Goal: Find contact information: Find contact information

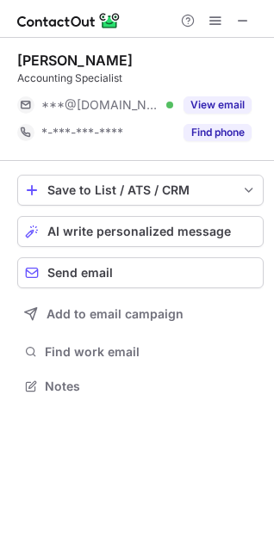
scroll to position [374, 274]
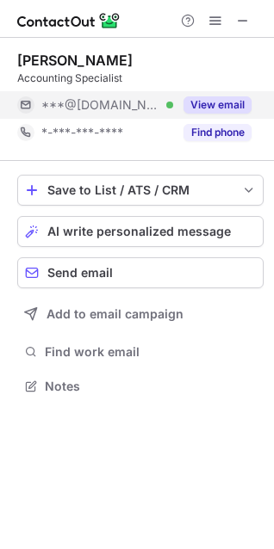
click at [215, 107] on button "View email" at bounding box center [217, 104] width 68 height 17
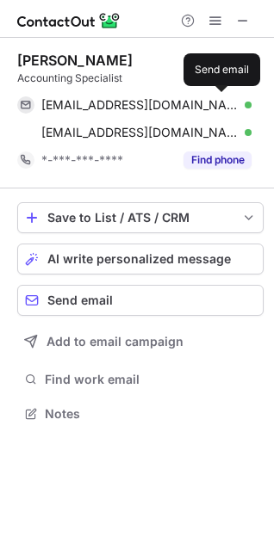
scroll to position [402, 274]
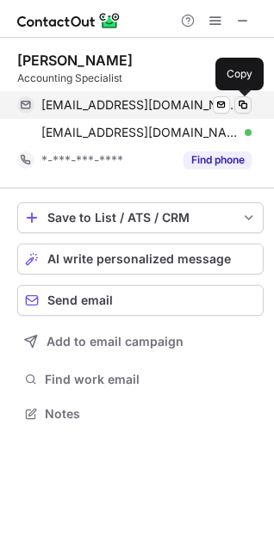
click at [242, 102] on span at bounding box center [243, 105] width 14 height 14
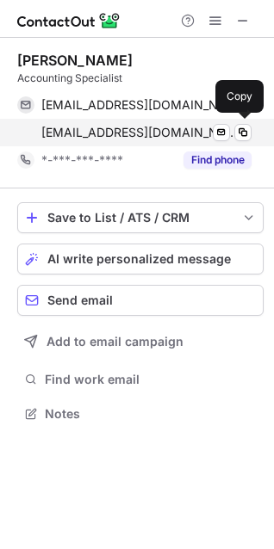
click at [243, 120] on div "str8shooter75@gmail.com Verified Send email Copy" at bounding box center [134, 133] width 234 height 28
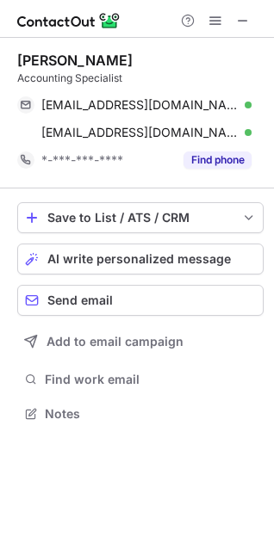
drag, startPoint x: 130, startPoint y: 58, endPoint x: 4, endPoint y: 62, distance: 125.7
click at [4, 62] on div "Steven Johnson Accounting Specialist stevenjo1975@gmail.com Verified Send email…" at bounding box center [137, 239] width 274 height 402
copy div "Steven Johnson"
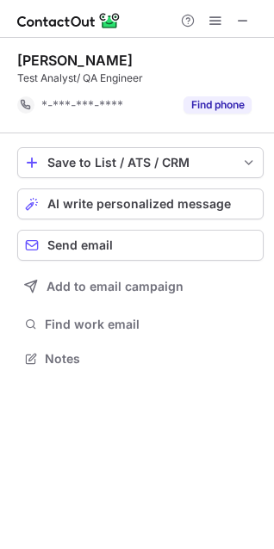
scroll to position [347, 274]
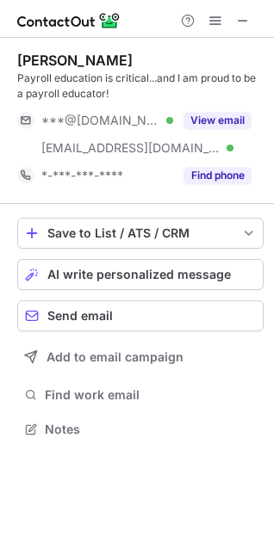
scroll to position [417, 274]
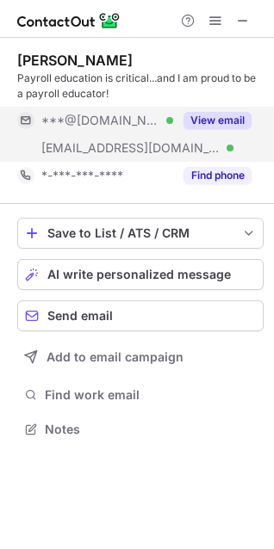
click at [218, 109] on div "View email" at bounding box center [212, 121] width 78 height 28
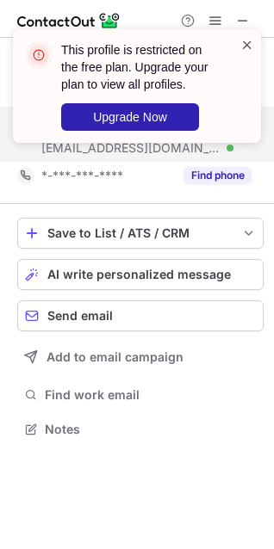
click at [245, 37] on span at bounding box center [247, 44] width 14 height 17
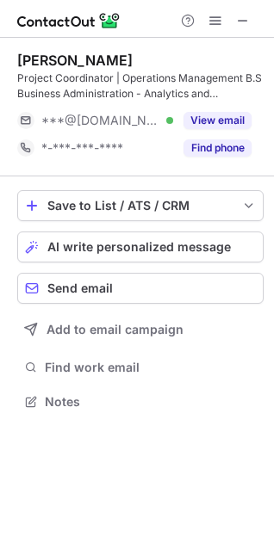
scroll to position [390, 274]
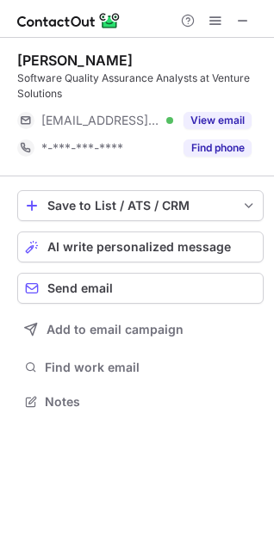
scroll to position [390, 274]
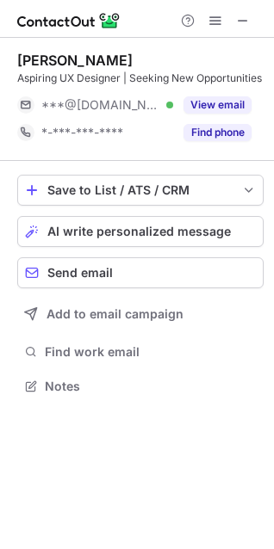
scroll to position [390, 274]
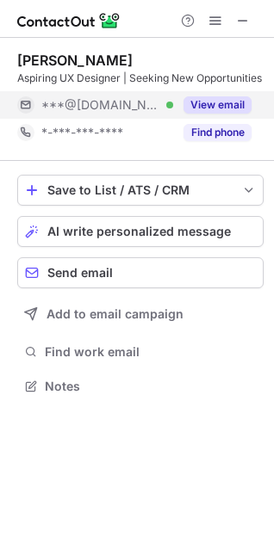
click at [206, 114] on button "View email" at bounding box center [217, 104] width 68 height 17
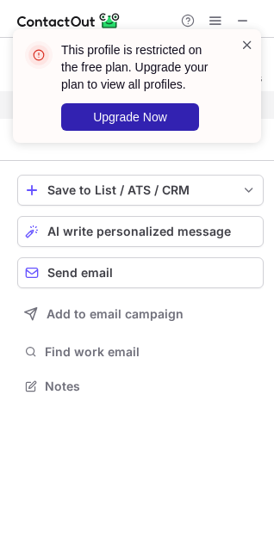
click at [253, 45] on span at bounding box center [247, 44] width 14 height 17
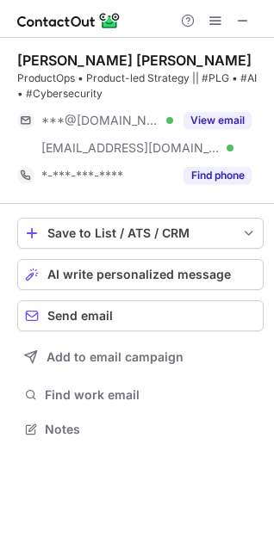
scroll to position [417, 274]
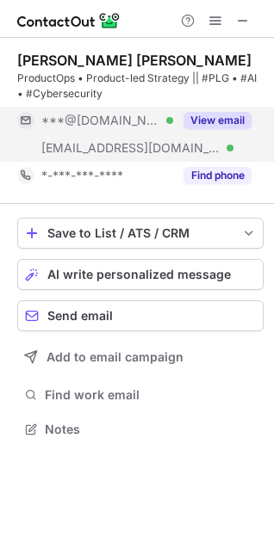
click at [224, 115] on button "View email" at bounding box center [217, 120] width 68 height 17
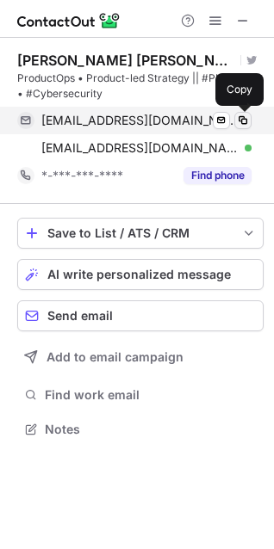
click at [243, 116] on span at bounding box center [243, 121] width 14 height 14
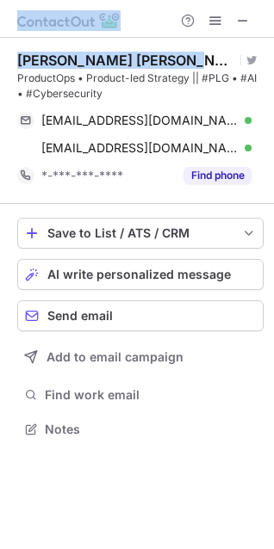
drag, startPoint x: 180, startPoint y: 54, endPoint x: -130, endPoint y: 189, distance: 337.8
click at [0, 189] on html "[PERSON_NAME] [PERSON_NAME] Visit Twitter profile ProductOps • Product-led Stra…" at bounding box center [137, 274] width 274 height 549
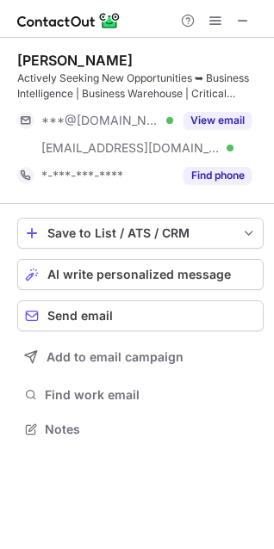
scroll to position [417, 274]
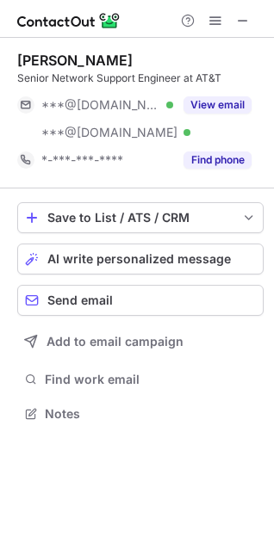
scroll to position [402, 274]
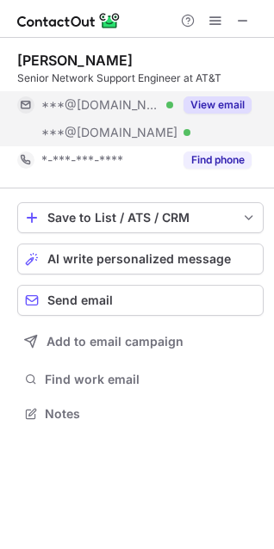
click at [208, 108] on button "View email" at bounding box center [217, 104] width 68 height 17
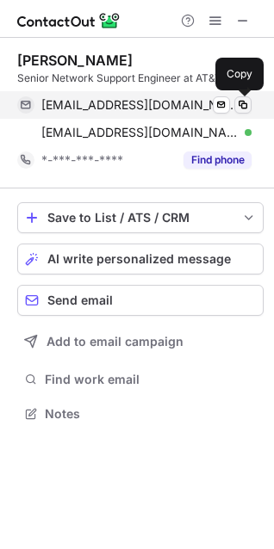
click at [243, 108] on span at bounding box center [243, 105] width 14 height 14
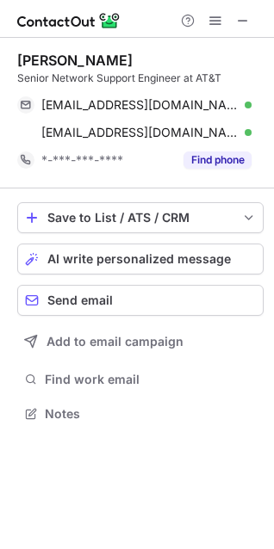
drag, startPoint x: 138, startPoint y: 58, endPoint x: 16, endPoint y: 53, distance: 121.4
click at [16, 53] on div "Kevin Zimmerman Senior Network Support Engineer at AT&T kzman2007@gmail.com Ver…" at bounding box center [137, 239] width 274 height 402
copy div "Kevin Zimmerman"
click at [196, 59] on div "Kevin Zimmerman" at bounding box center [140, 60] width 246 height 17
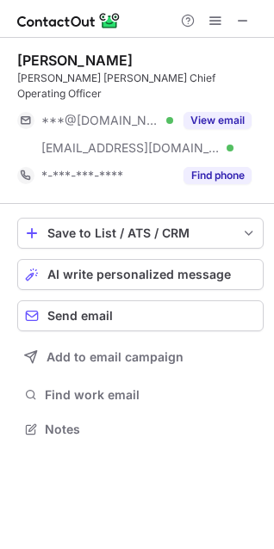
scroll to position [402, 274]
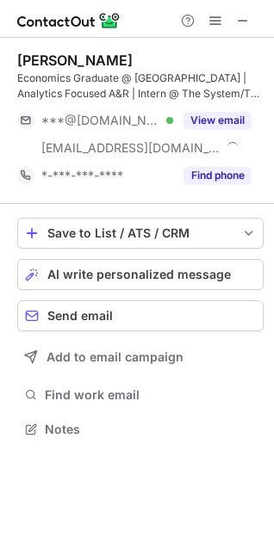
scroll to position [417, 274]
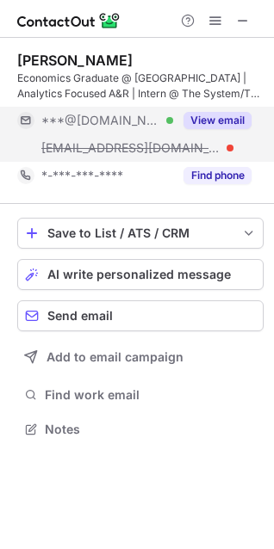
click at [199, 115] on button "View email" at bounding box center [217, 120] width 68 height 17
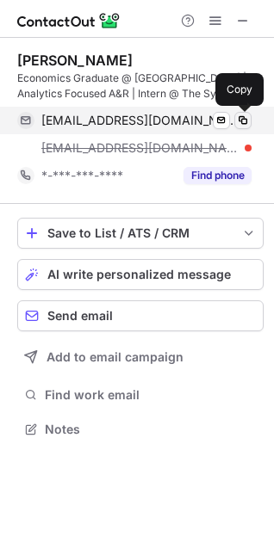
click at [239, 118] on span at bounding box center [243, 121] width 14 height 14
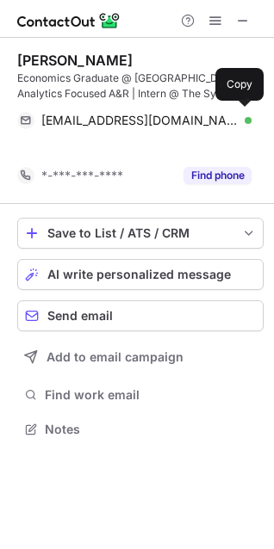
scroll to position [390, 274]
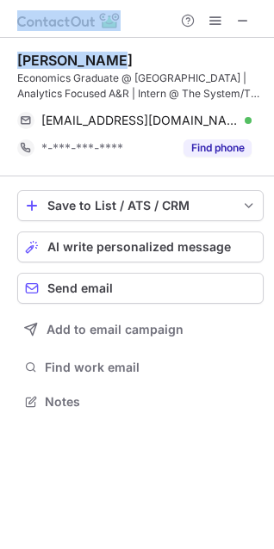
drag, startPoint x: 117, startPoint y: 52, endPoint x: -28, endPoint y: 56, distance: 145.4
click at [0, 56] on html "[PERSON_NAME] Economics Graduate @ [GEOGRAPHIC_DATA] | Analytics Focused A&R | …" at bounding box center [137, 274] width 274 height 549
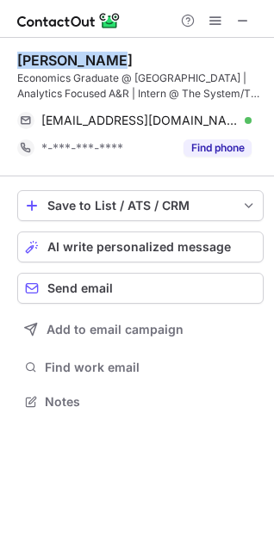
copy div "[PERSON_NAME]"
click at [152, 65] on div "Drew Jenkins" at bounding box center [140, 60] width 246 height 17
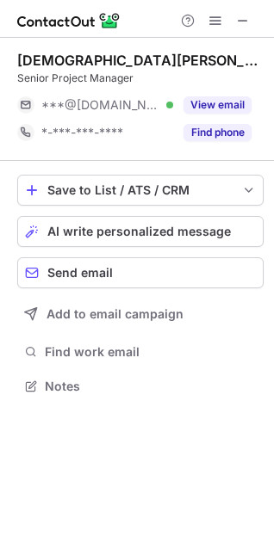
scroll to position [374, 274]
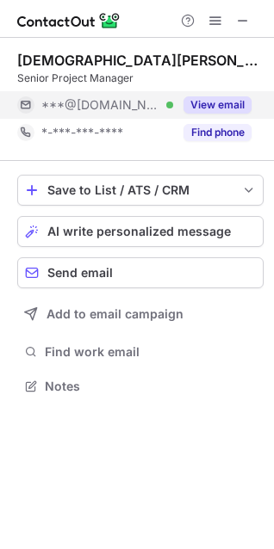
click at [203, 102] on button "View email" at bounding box center [217, 104] width 68 height 17
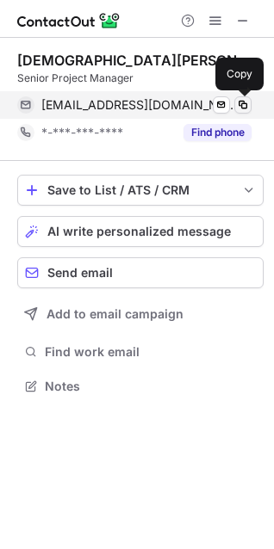
click at [249, 102] on span at bounding box center [243, 105] width 14 height 14
click at [242, 104] on span at bounding box center [243, 105] width 14 height 14
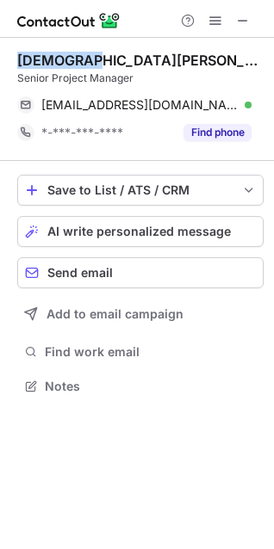
drag, startPoint x: 96, startPoint y: 51, endPoint x: 17, endPoint y: 46, distance: 79.2
click at [17, 46] on div "Jue Zhang Senior Project Manager juezhangqiaobinhu@gmail.com Verified Send emai…" at bounding box center [140, 99] width 246 height 123
copy div "Jue Zhang"
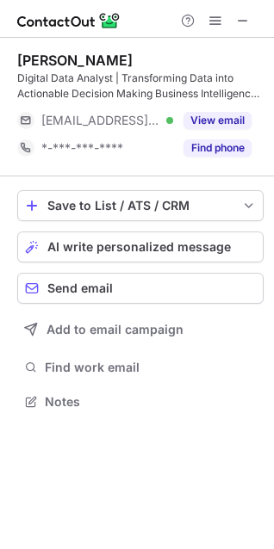
scroll to position [390, 274]
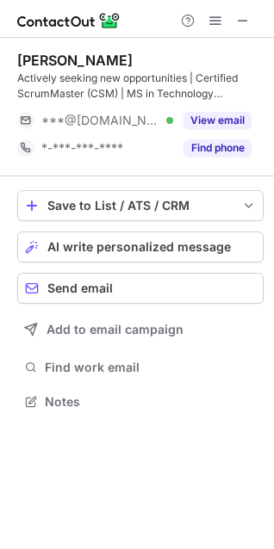
scroll to position [390, 274]
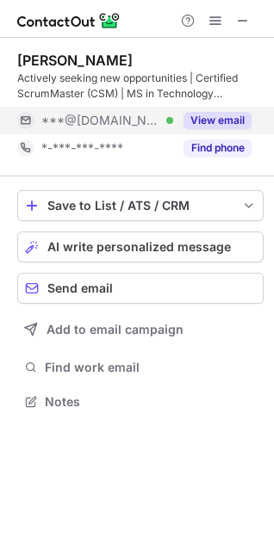
click at [221, 115] on button "View email" at bounding box center [217, 120] width 68 height 17
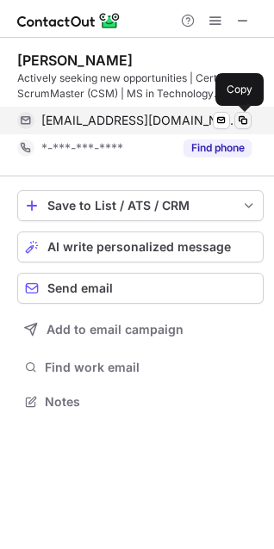
click at [246, 115] on span at bounding box center [243, 121] width 14 height 14
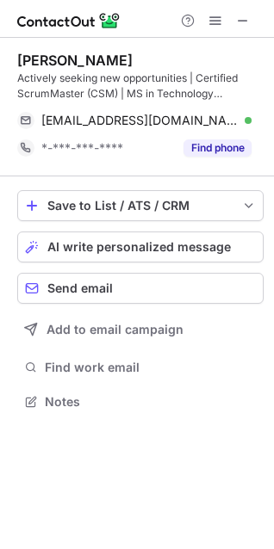
drag, startPoint x: 163, startPoint y: 57, endPoint x: 10, endPoint y: 56, distance: 153.1
click at [10, 56] on div "Sri Lakshmi Gandham Actively seeking new opportunities | Certified ScrumMaster …" at bounding box center [137, 233] width 274 height 390
copy div "Sri Lakshmi Gandham"
click at [230, 52] on div "Sri Lakshmi Gandham" at bounding box center [140, 60] width 246 height 17
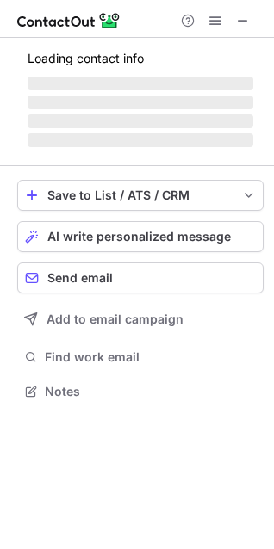
scroll to position [9, 9]
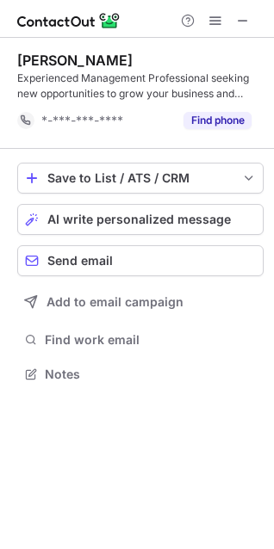
scroll to position [362, 274]
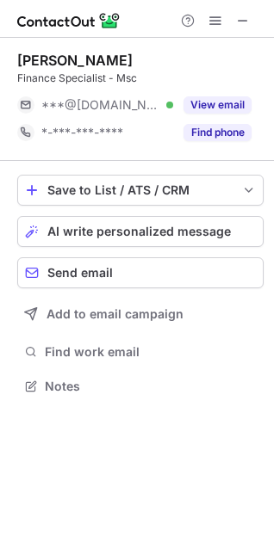
scroll to position [374, 274]
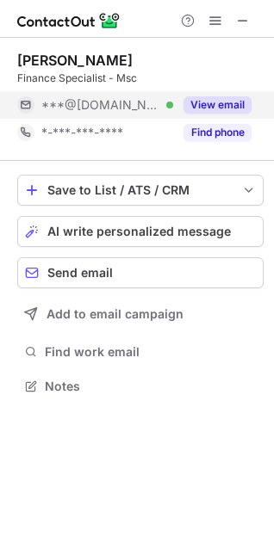
click at [213, 101] on button "View email" at bounding box center [217, 104] width 68 height 17
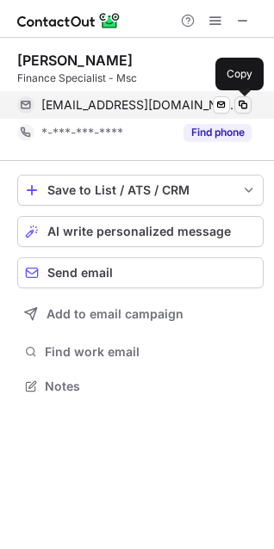
click at [239, 100] on span at bounding box center [243, 105] width 14 height 14
click at [238, 106] on span at bounding box center [243, 105] width 14 height 14
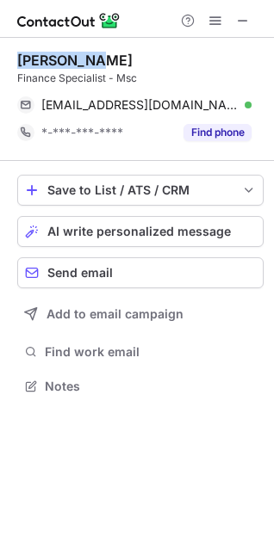
drag, startPoint x: 89, startPoint y: 53, endPoint x: 0, endPoint y: 52, distance: 89.5
click at [0, 52] on div "Sesil Ates Finance Specialist - Msc sesilersoy30@gmail.com Verified Send email …" at bounding box center [137, 225] width 274 height 374
copy div "Sesil Ates"
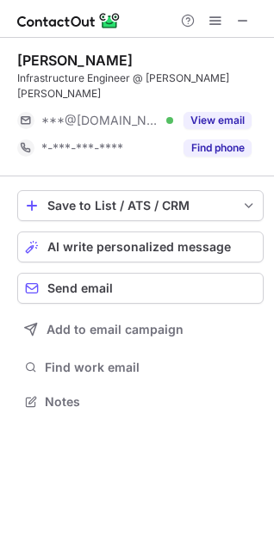
scroll to position [374, 274]
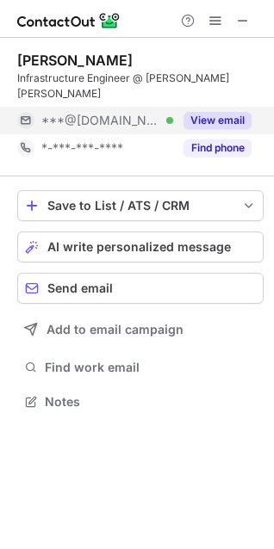
click at [201, 112] on button "View email" at bounding box center [217, 120] width 68 height 17
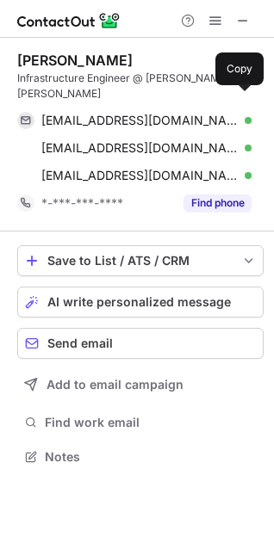
scroll to position [429, 274]
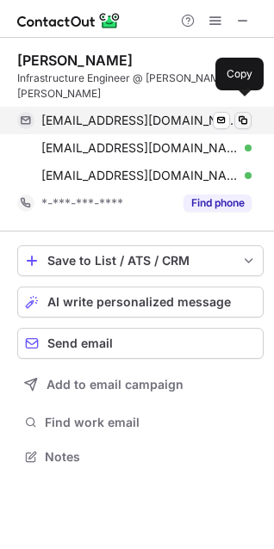
click at [243, 114] on span at bounding box center [243, 121] width 14 height 14
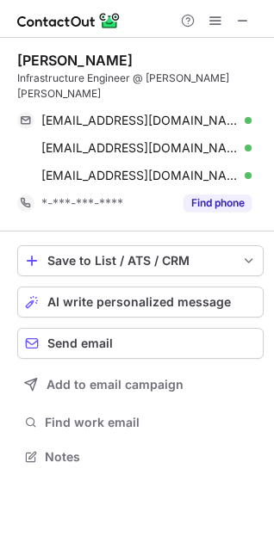
drag, startPoint x: 152, startPoint y: 46, endPoint x: 8, endPoint y: 42, distance: 144.6
click at [8, 42] on div "Manisha Kalagoni Infrastructure Engineer @ J P Morgan Chase kalagonimanisha13@g…" at bounding box center [137, 260] width 274 height 445
copy div "Manisha Kalagoni"
click at [242, 36] on div at bounding box center [137, 19] width 274 height 38
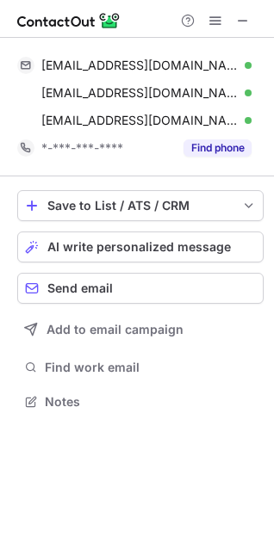
scroll to position [390, 274]
click at [235, 22] on button at bounding box center [242, 20] width 21 height 21
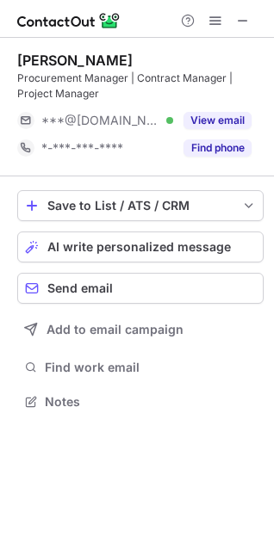
scroll to position [390, 274]
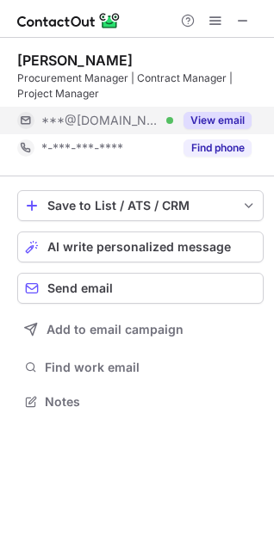
click at [231, 125] on button "View email" at bounding box center [217, 120] width 68 height 17
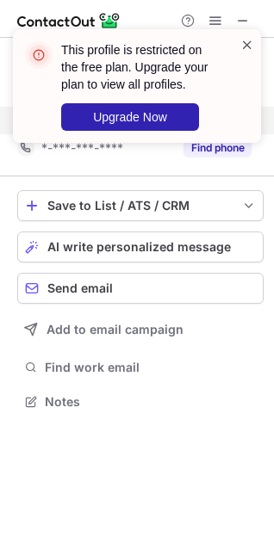
click at [243, 39] on span at bounding box center [247, 44] width 14 height 17
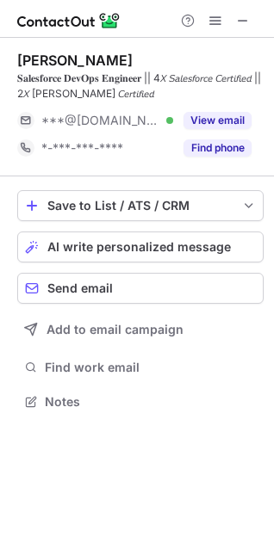
scroll to position [390, 274]
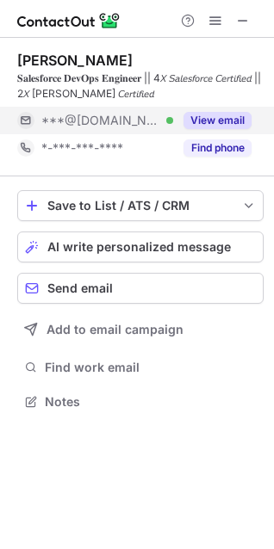
click at [212, 114] on button "View email" at bounding box center [217, 120] width 68 height 17
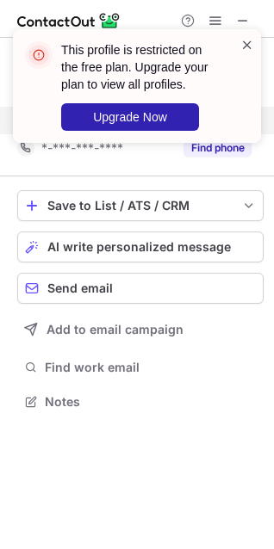
click at [245, 44] on span at bounding box center [247, 44] width 14 height 17
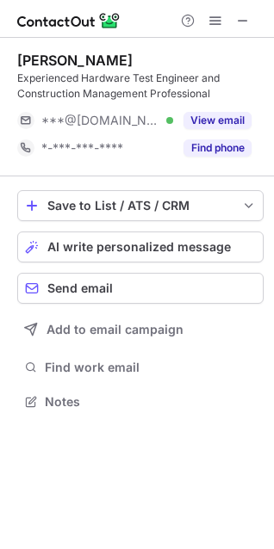
scroll to position [390, 274]
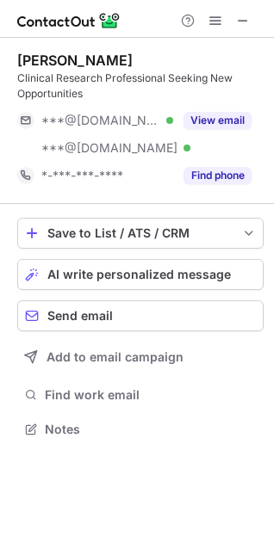
scroll to position [417, 274]
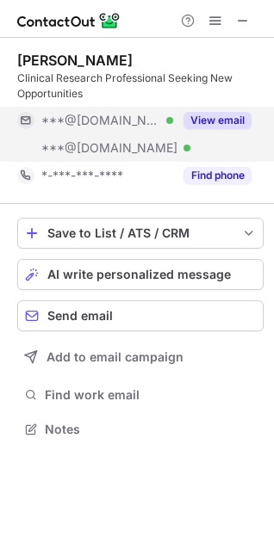
click at [208, 117] on button "View email" at bounding box center [217, 120] width 68 height 17
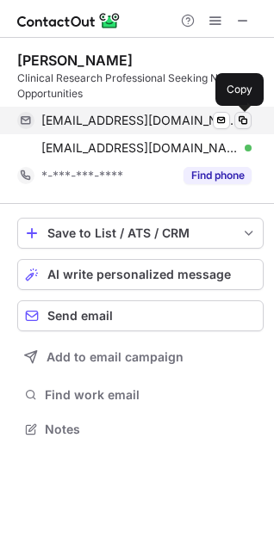
click at [243, 118] on span at bounding box center [243, 121] width 14 height 14
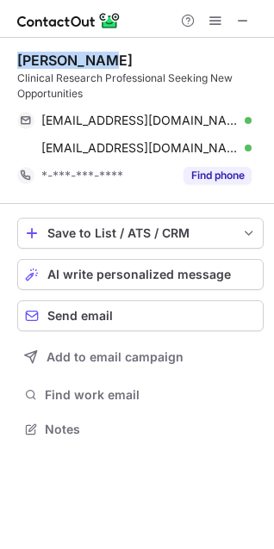
drag, startPoint x: 96, startPoint y: 53, endPoint x: 6, endPoint y: 66, distance: 91.2
click at [6, 66] on div "[PERSON_NAME] Clinical Research Professional Seeking New Opportunities [EMAIL_A…" at bounding box center [137, 246] width 274 height 417
copy div "[PERSON_NAME]"
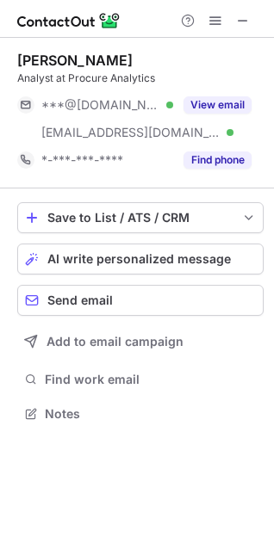
scroll to position [402, 274]
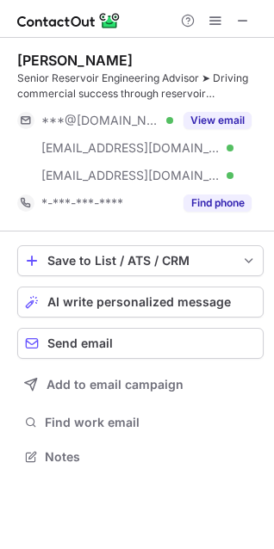
scroll to position [445, 274]
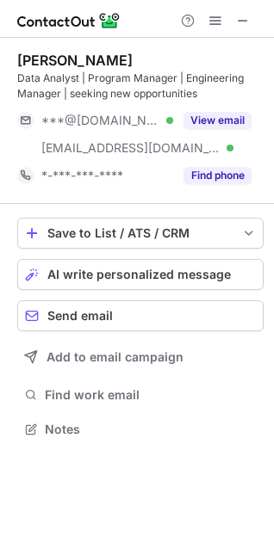
scroll to position [417, 274]
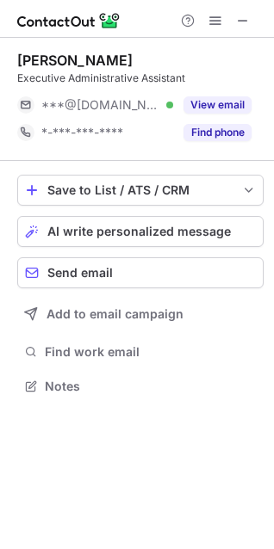
scroll to position [374, 274]
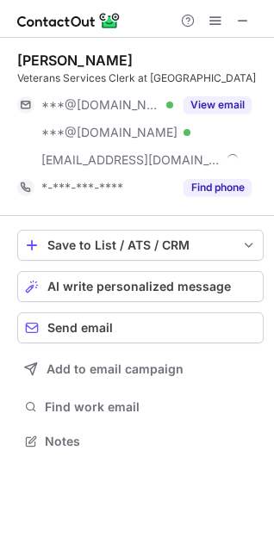
scroll to position [429, 274]
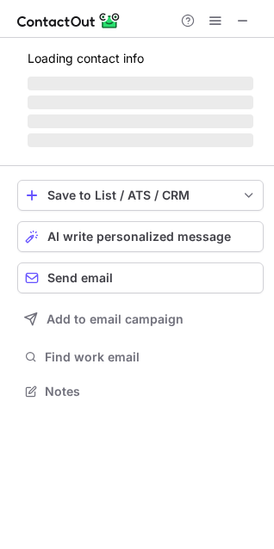
scroll to position [402, 274]
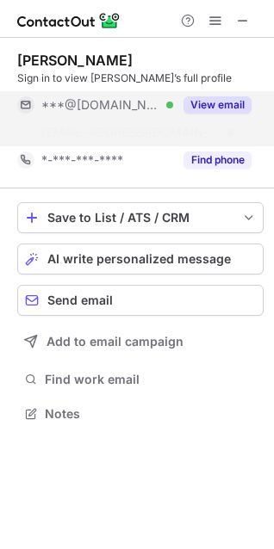
click at [210, 105] on button "View email" at bounding box center [217, 104] width 68 height 17
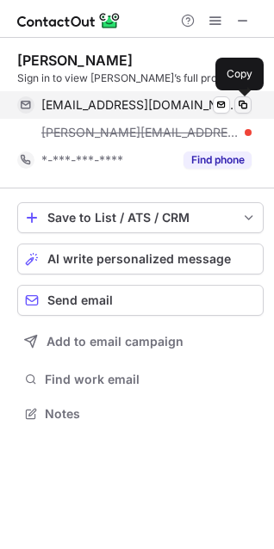
click at [241, 101] on span at bounding box center [243, 105] width 14 height 14
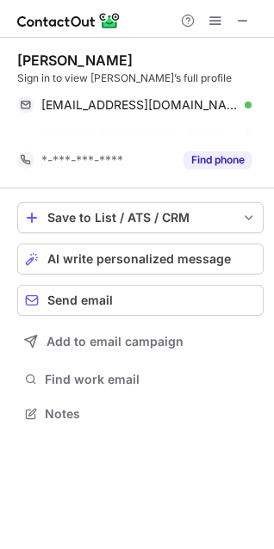
scroll to position [374, 274]
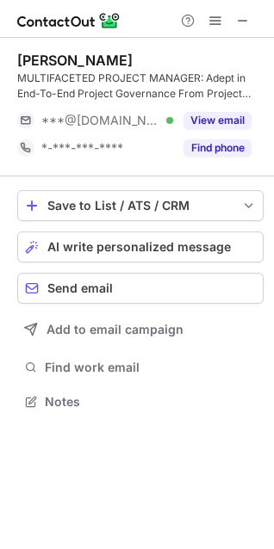
scroll to position [390, 274]
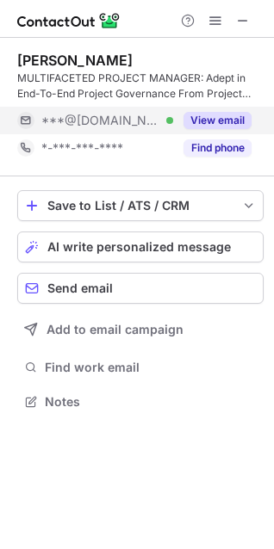
click at [208, 120] on button "View email" at bounding box center [217, 120] width 68 height 17
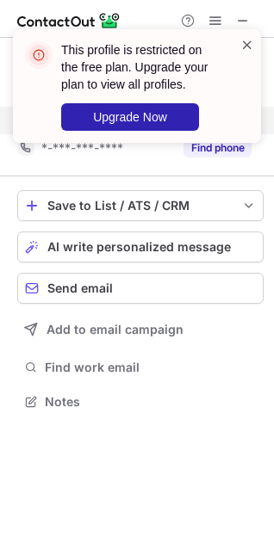
click at [243, 44] on span at bounding box center [247, 44] width 14 height 17
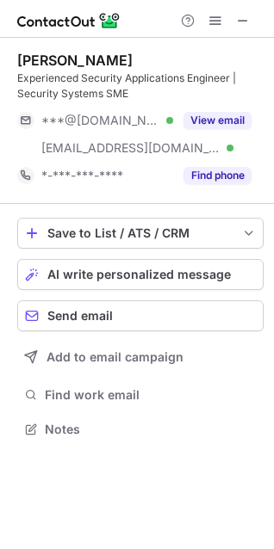
scroll to position [417, 274]
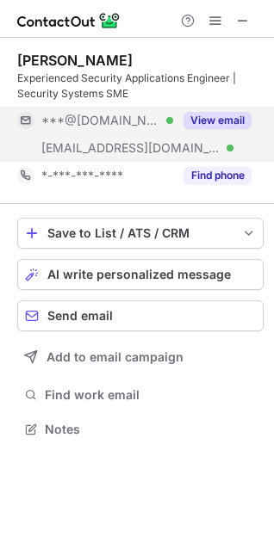
click at [211, 120] on button "View email" at bounding box center [217, 120] width 68 height 17
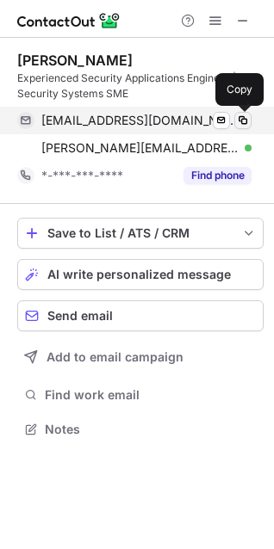
click at [241, 120] on span at bounding box center [243, 121] width 14 height 14
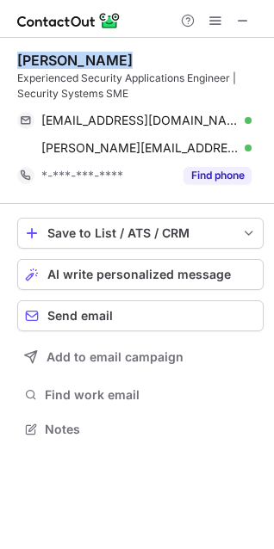
drag, startPoint x: 113, startPoint y: 59, endPoint x: 16, endPoint y: 64, distance: 96.4
click at [16, 64] on div "[PERSON_NAME] Experienced Security Applications Engineer | Security Systems SME…" at bounding box center [137, 246] width 274 height 417
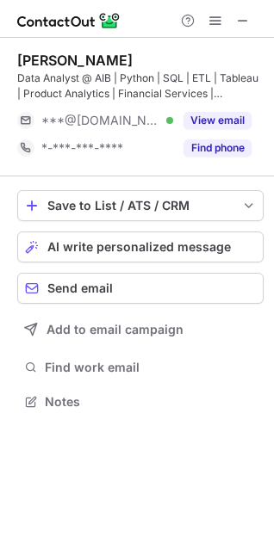
scroll to position [390, 274]
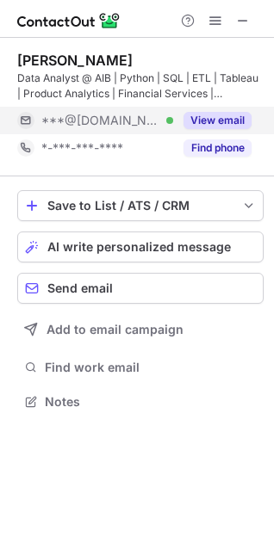
click at [224, 116] on button "View email" at bounding box center [217, 120] width 68 height 17
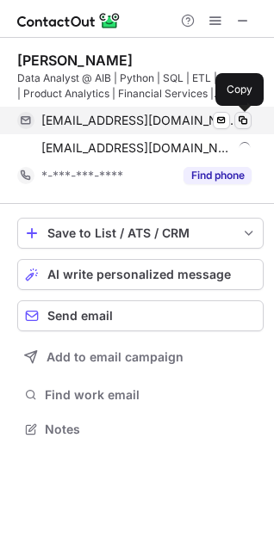
click at [244, 123] on span at bounding box center [243, 121] width 14 height 14
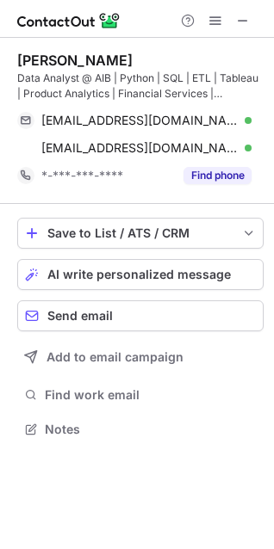
drag, startPoint x: 133, startPoint y: 57, endPoint x: 12, endPoint y: 59, distance: 121.3
click at [12, 59] on div "Samisha Ladkar Data Analyst @ AIB | Python | SQL | ETL | Tableau | Product Anal…" at bounding box center [137, 246] width 274 height 417
copy div "Samisha Ladkar"
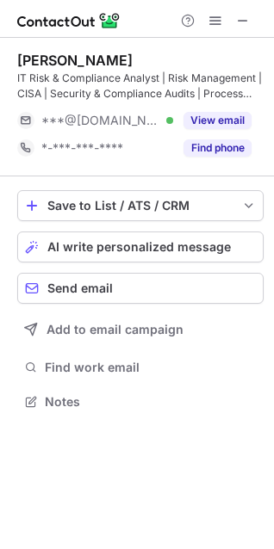
scroll to position [390, 274]
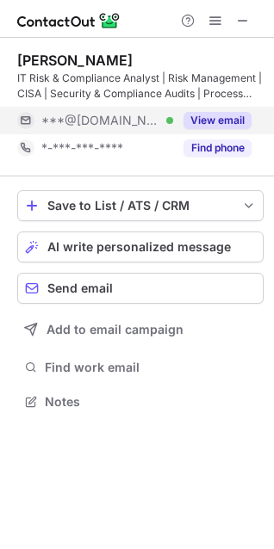
click at [194, 125] on button "View email" at bounding box center [217, 120] width 68 height 17
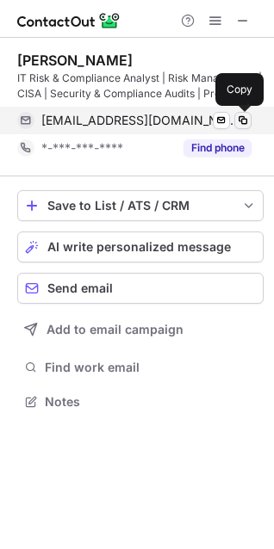
click at [243, 114] on span at bounding box center [243, 121] width 14 height 14
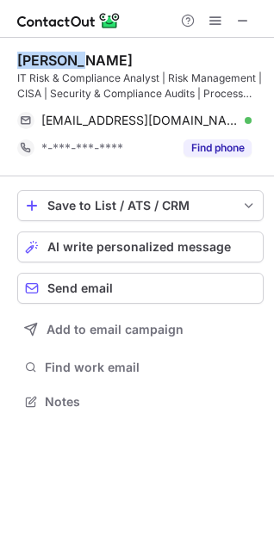
drag, startPoint x: 69, startPoint y: 61, endPoint x: 15, endPoint y: 59, distance: 54.2
click at [15, 59] on div "Nithin S. IT Risk & Compliance Analyst | Risk Management | CISA | Security & Co…" at bounding box center [137, 233] width 274 height 390
copy div "Nithin S"
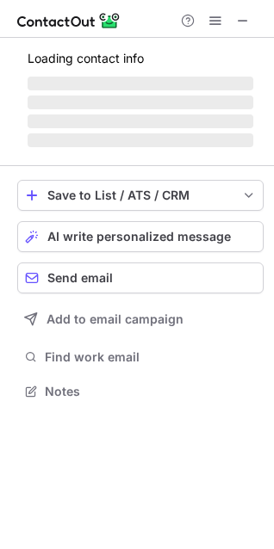
scroll to position [390, 274]
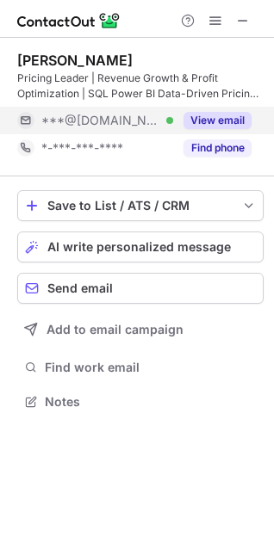
click at [223, 117] on button "View email" at bounding box center [217, 120] width 68 height 17
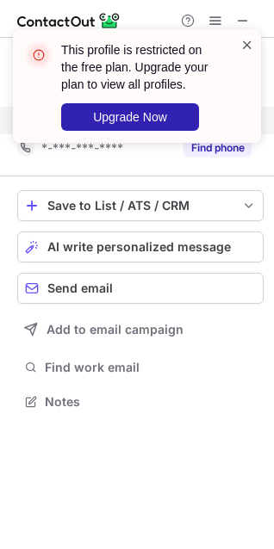
click at [245, 42] on span at bounding box center [247, 44] width 14 height 17
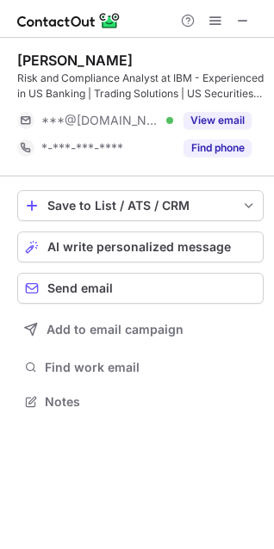
scroll to position [390, 274]
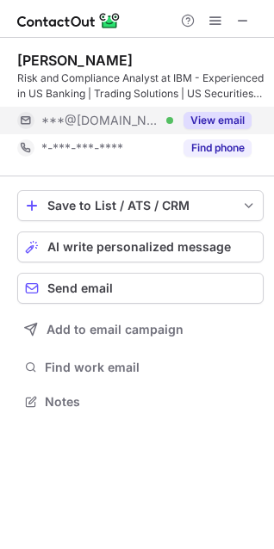
click at [230, 116] on button "View email" at bounding box center [217, 120] width 68 height 17
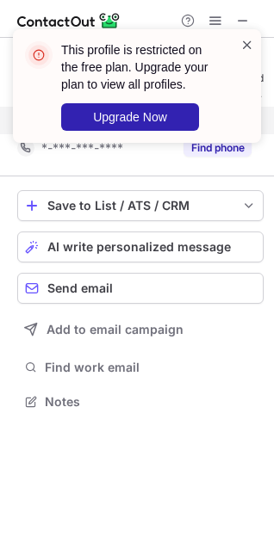
click at [242, 39] on span at bounding box center [247, 44] width 14 height 17
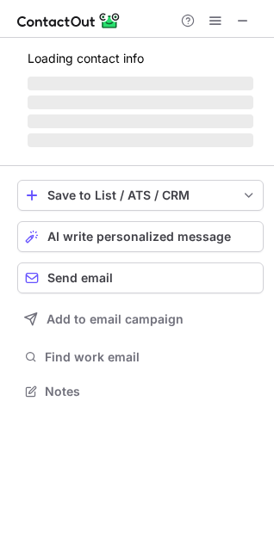
scroll to position [417, 274]
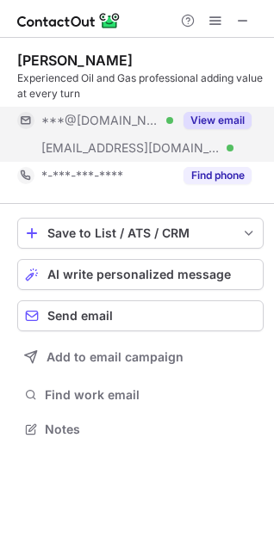
click at [218, 111] on div "View email" at bounding box center [212, 121] width 78 height 28
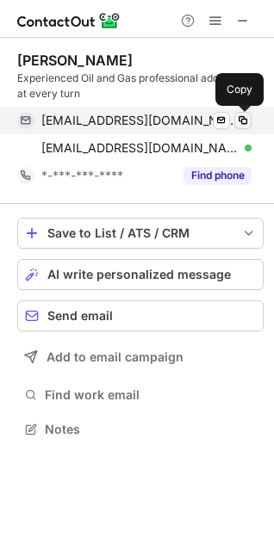
click at [244, 116] on span at bounding box center [243, 121] width 14 height 14
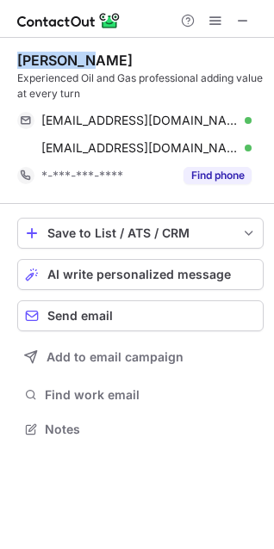
drag, startPoint x: 85, startPoint y: 58, endPoint x: 11, endPoint y: 57, distance: 74.0
click at [11, 57] on div "Jack King Experienced Oil and Gas professional adding value at every turn divek…" at bounding box center [137, 246] width 274 height 417
copy div "Jack King"
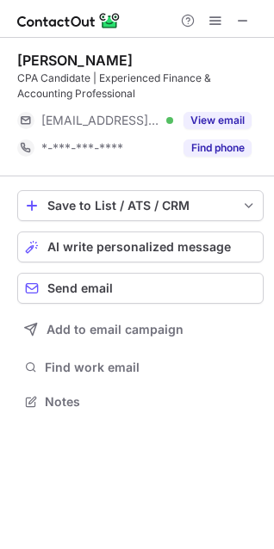
scroll to position [390, 274]
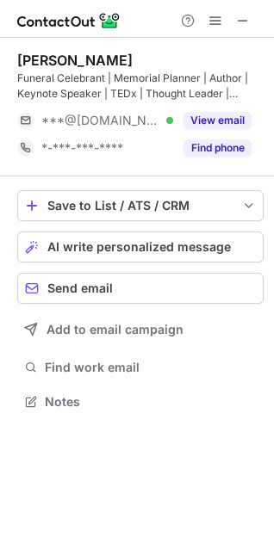
scroll to position [390, 274]
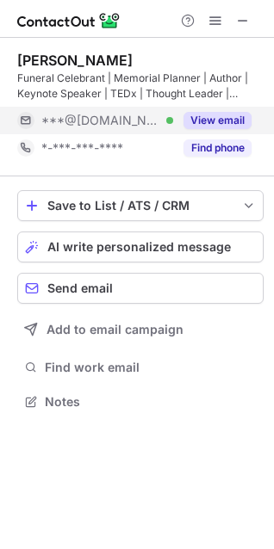
click at [209, 117] on button "View email" at bounding box center [217, 120] width 68 height 17
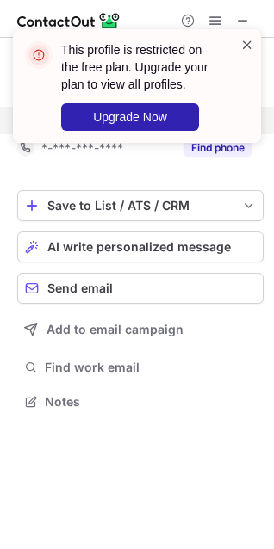
click at [245, 41] on span at bounding box center [247, 44] width 14 height 17
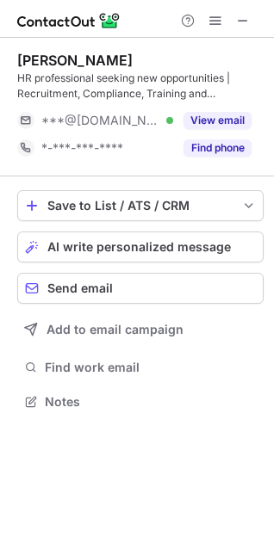
scroll to position [390, 274]
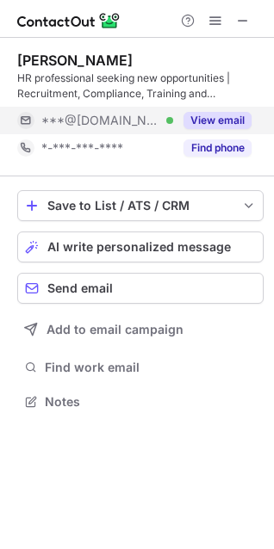
click at [201, 124] on button "View email" at bounding box center [217, 120] width 68 height 17
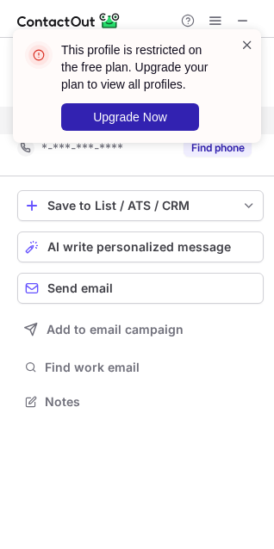
click at [249, 44] on span at bounding box center [247, 44] width 14 height 17
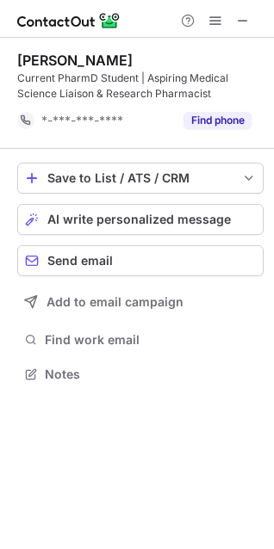
scroll to position [362, 274]
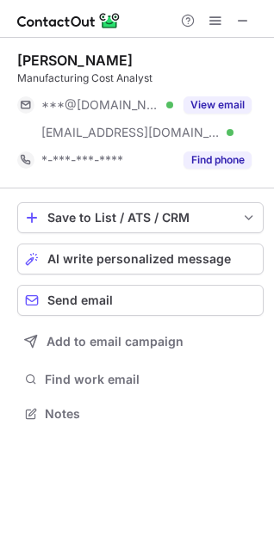
scroll to position [402, 274]
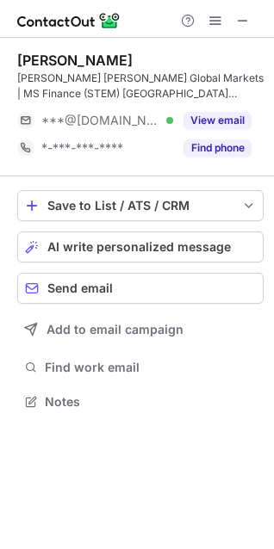
scroll to position [390, 274]
drag, startPoint x: 120, startPoint y: 52, endPoint x: 13, endPoint y: 62, distance: 107.1
click at [13, 62] on div "Hasan Ali Khan Goldman Sachs Global Markets | MS Finance (STEM) University of U…" at bounding box center [137, 233] width 274 height 390
copy div "Hasan Ali Khan"
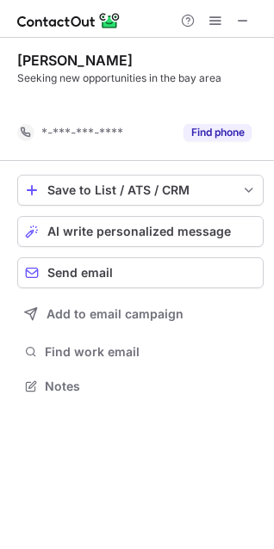
scroll to position [347, 274]
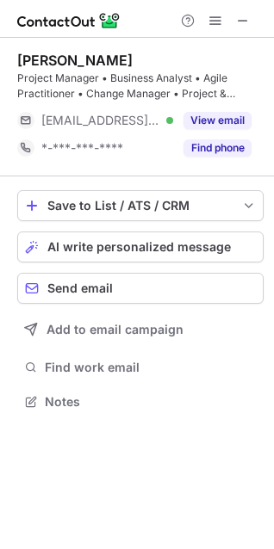
scroll to position [390, 274]
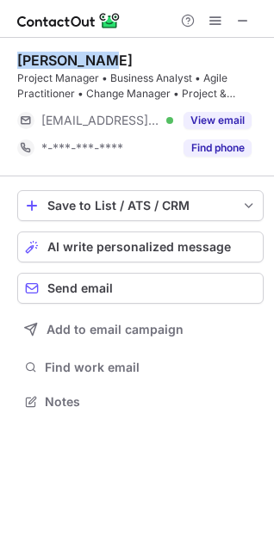
drag, startPoint x: 94, startPoint y: 57, endPoint x: 15, endPoint y: 54, distance: 78.3
click at [15, 54] on div "Dawit Sakie Project Manager • Business Analyst • Agile Practitioner • Change Ma…" at bounding box center [137, 233] width 274 height 390
copy div "Dawit Sakie"
click at [181, 45] on div "Dawit Sakie Project Manager • Business Analyst • Agile Practitioner • Change Ma…" at bounding box center [140, 107] width 246 height 138
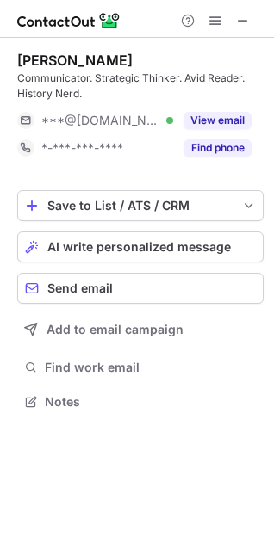
scroll to position [390, 274]
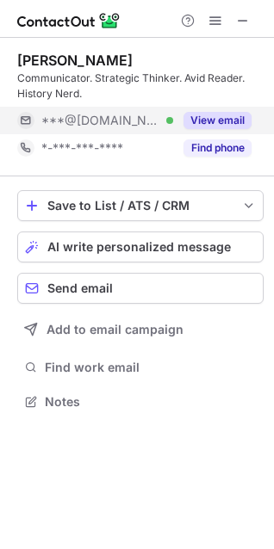
click at [232, 122] on button "View email" at bounding box center [217, 120] width 68 height 17
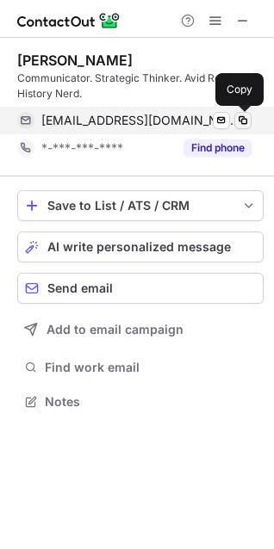
click at [245, 126] on span at bounding box center [243, 121] width 14 height 14
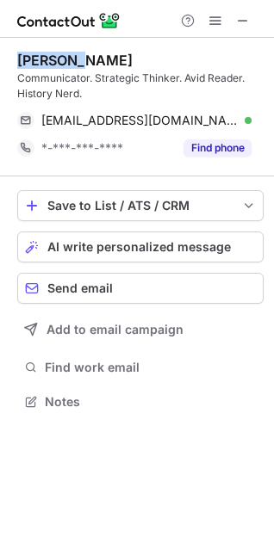
drag, startPoint x: 81, startPoint y: 53, endPoint x: 19, endPoint y: 65, distance: 63.1
click at [19, 65] on div "Jon West" at bounding box center [140, 60] width 246 height 17
copy div "Jon West"
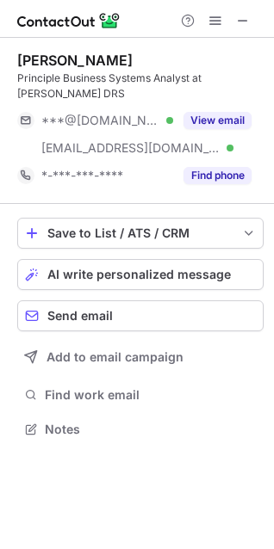
scroll to position [417, 274]
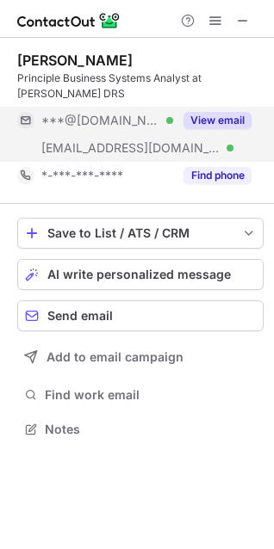
click at [231, 126] on button "View email" at bounding box center [217, 120] width 68 height 17
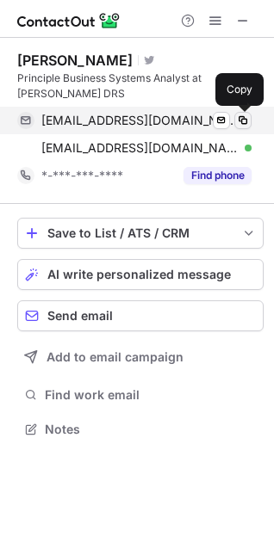
click at [247, 117] on span at bounding box center [243, 121] width 14 height 14
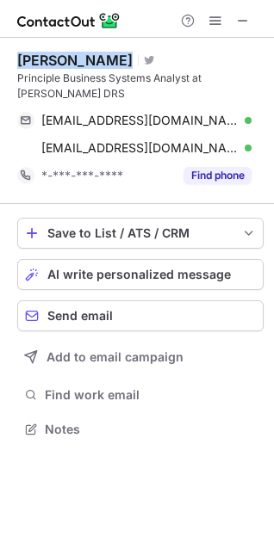
drag, startPoint x: 121, startPoint y: 56, endPoint x: 7, endPoint y: 52, distance: 114.5
click at [7, 52] on div "[PERSON_NAME] Visit Twitter profile Principle Business Systems Analyst at [PERS…" at bounding box center [137, 246] width 274 height 417
copy div "[PERSON_NAME]"
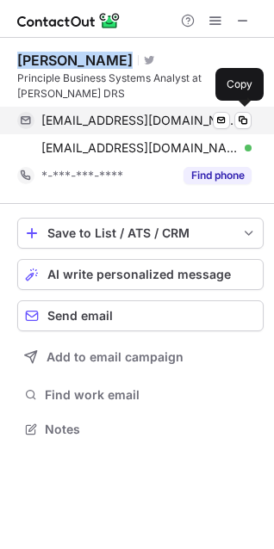
copy div "[PERSON_NAME]"
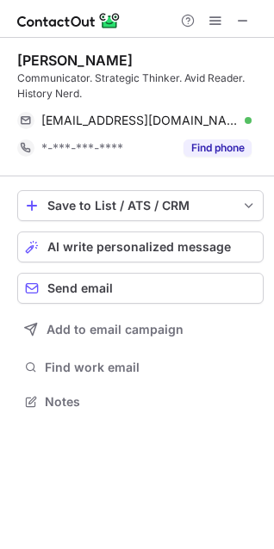
scroll to position [390, 274]
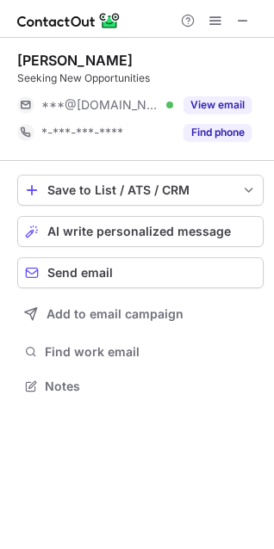
scroll to position [374, 274]
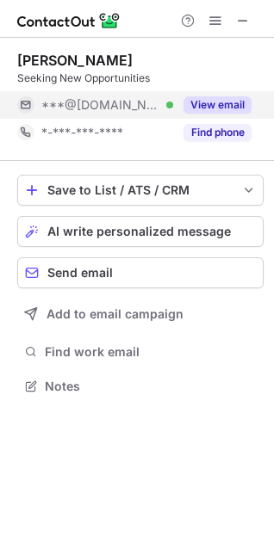
click at [222, 109] on button "View email" at bounding box center [217, 104] width 68 height 17
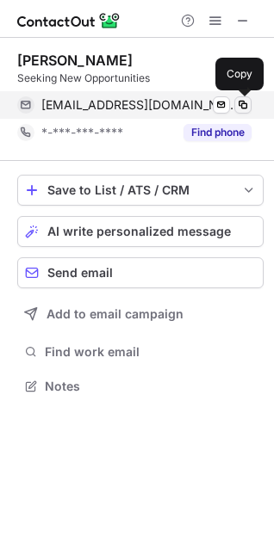
click at [246, 105] on span at bounding box center [243, 105] width 14 height 14
click at [242, 104] on span at bounding box center [243, 105] width 14 height 14
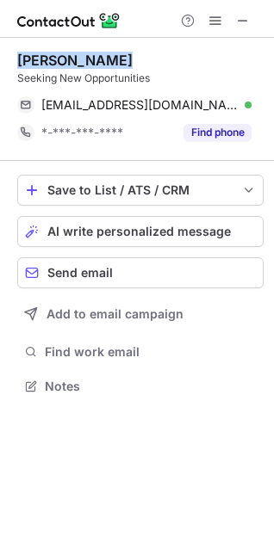
drag, startPoint x: 116, startPoint y: 58, endPoint x: 13, endPoint y: 66, distance: 103.5
click at [13, 66] on div "Marie Connett Seeking New Opportunities marieconnettlinked@gmail.com Verified S…" at bounding box center [137, 225] width 274 height 374
copy div "Marie Connett"
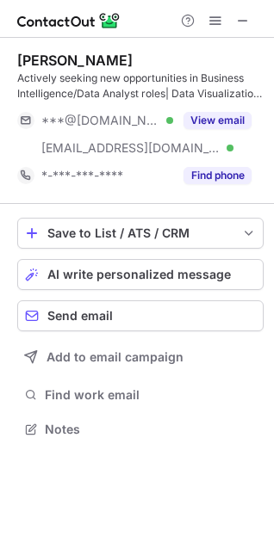
scroll to position [417, 274]
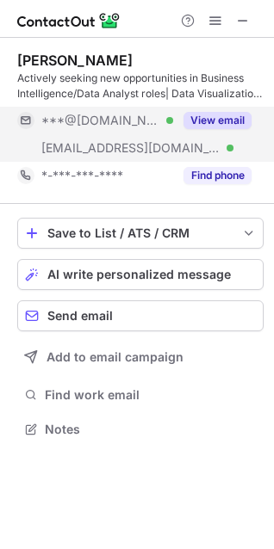
click at [215, 111] on div "View email" at bounding box center [212, 121] width 78 height 28
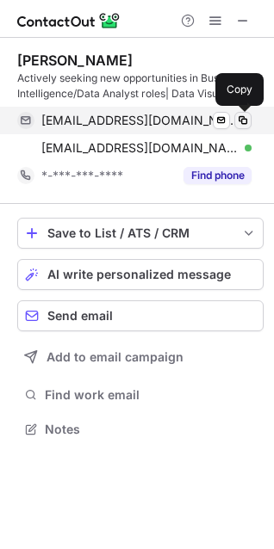
click at [239, 120] on span at bounding box center [243, 121] width 14 height 14
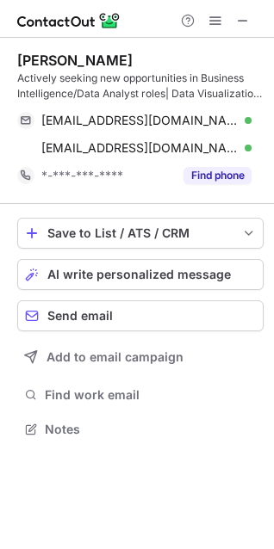
drag, startPoint x: 131, startPoint y: 59, endPoint x: 8, endPoint y: 66, distance: 123.2
click at [8, 66] on div "[PERSON_NAME] Actively seeking new opportunities in Business Intelligence/Data …" at bounding box center [137, 246] width 274 height 417
copy div "[PERSON_NAME]"
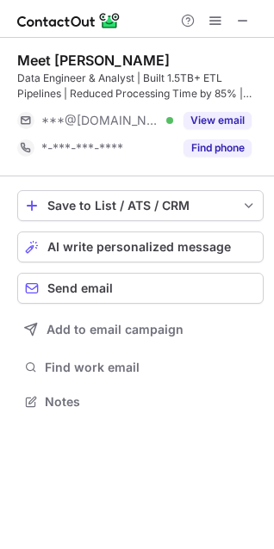
scroll to position [390, 274]
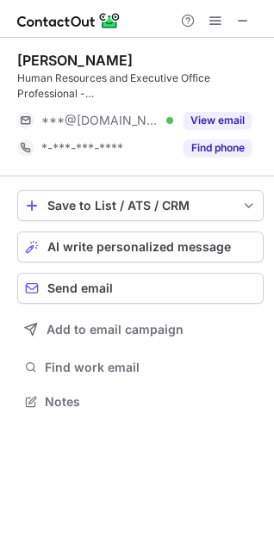
scroll to position [390, 274]
